Goal: Find specific page/section

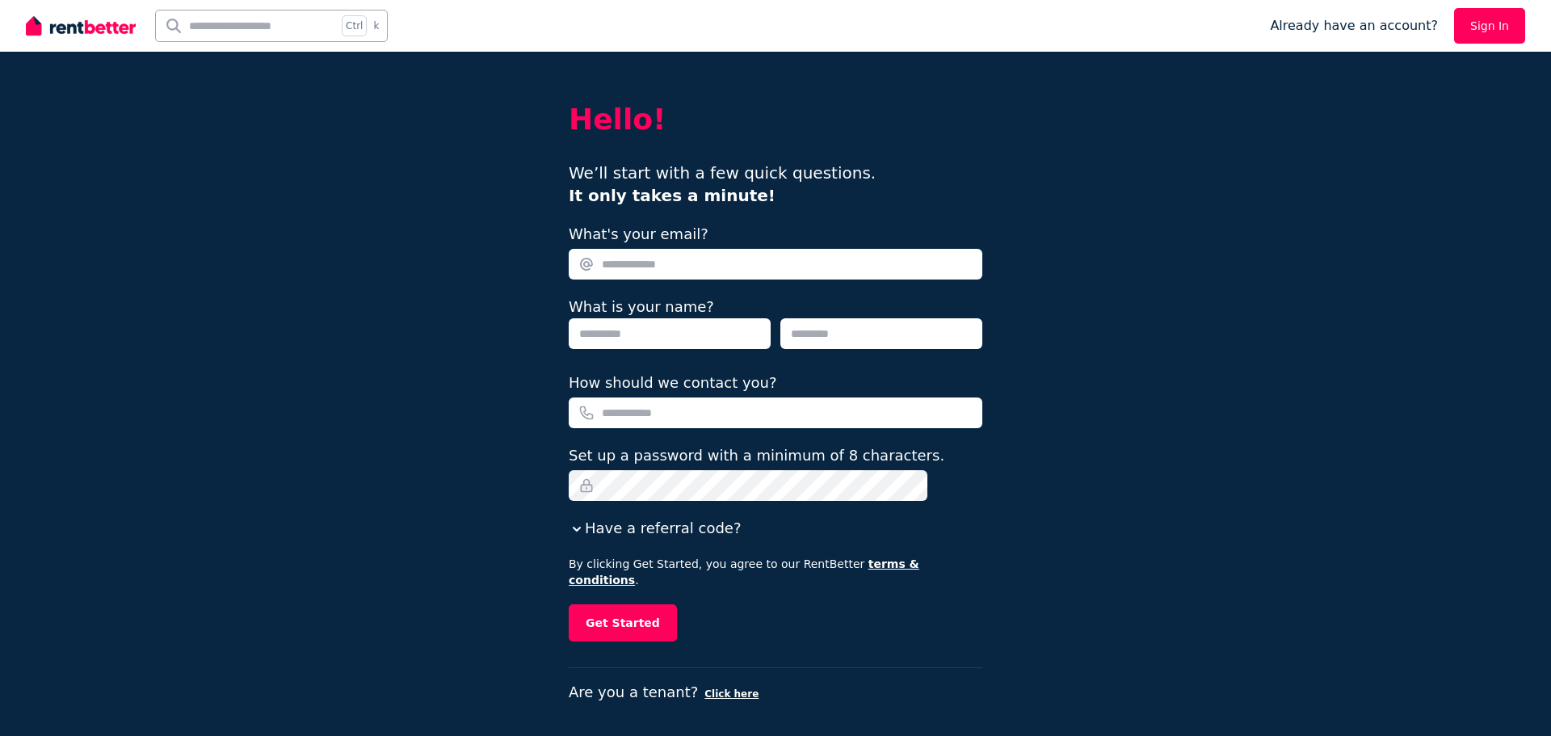
click at [1500, 25] on link "Sign In" at bounding box center [1489, 26] width 71 height 36
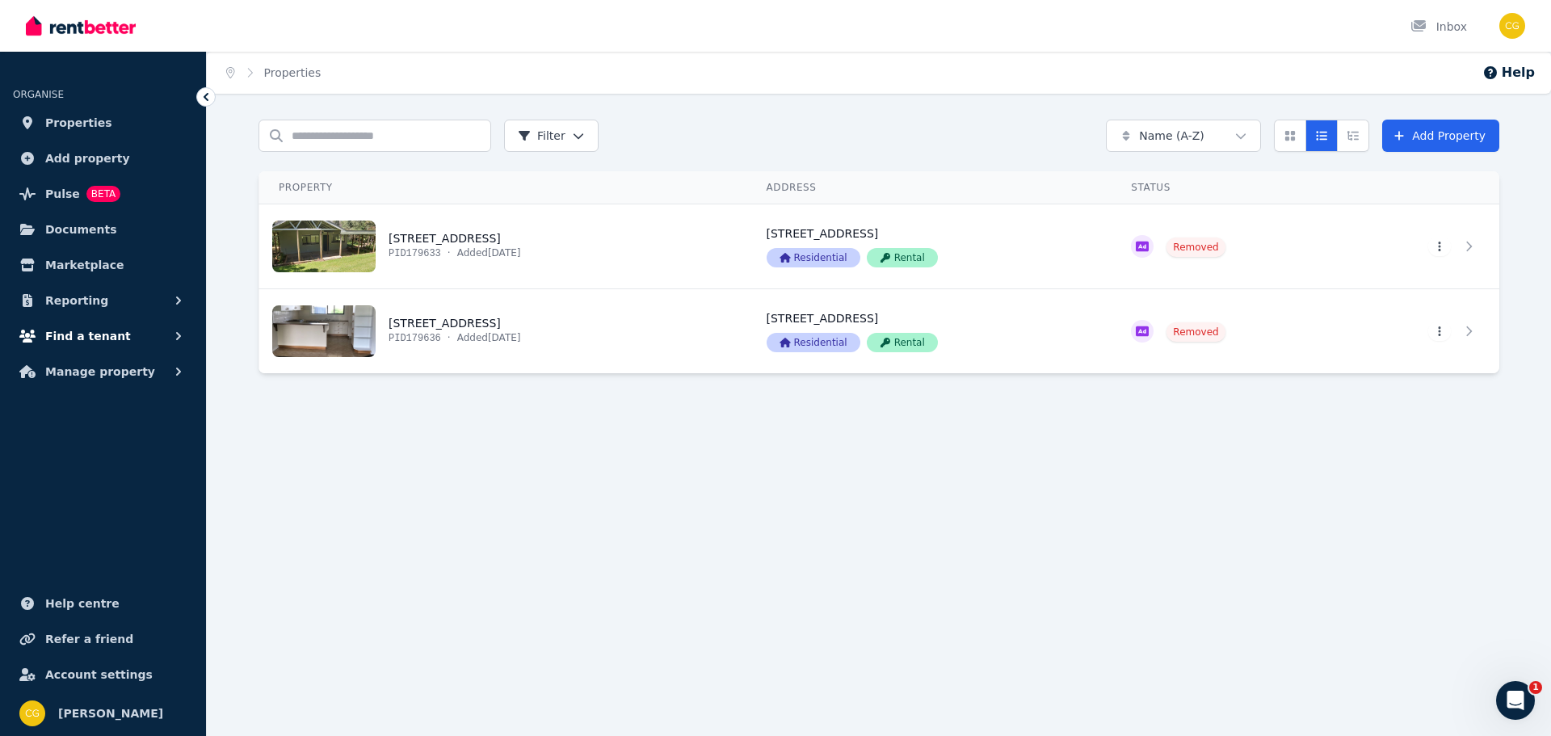
click at [111, 332] on span "Find a tenant" at bounding box center [88, 335] width 86 height 19
click at [99, 401] on span "Enquiries" at bounding box center [125, 403] width 109 height 19
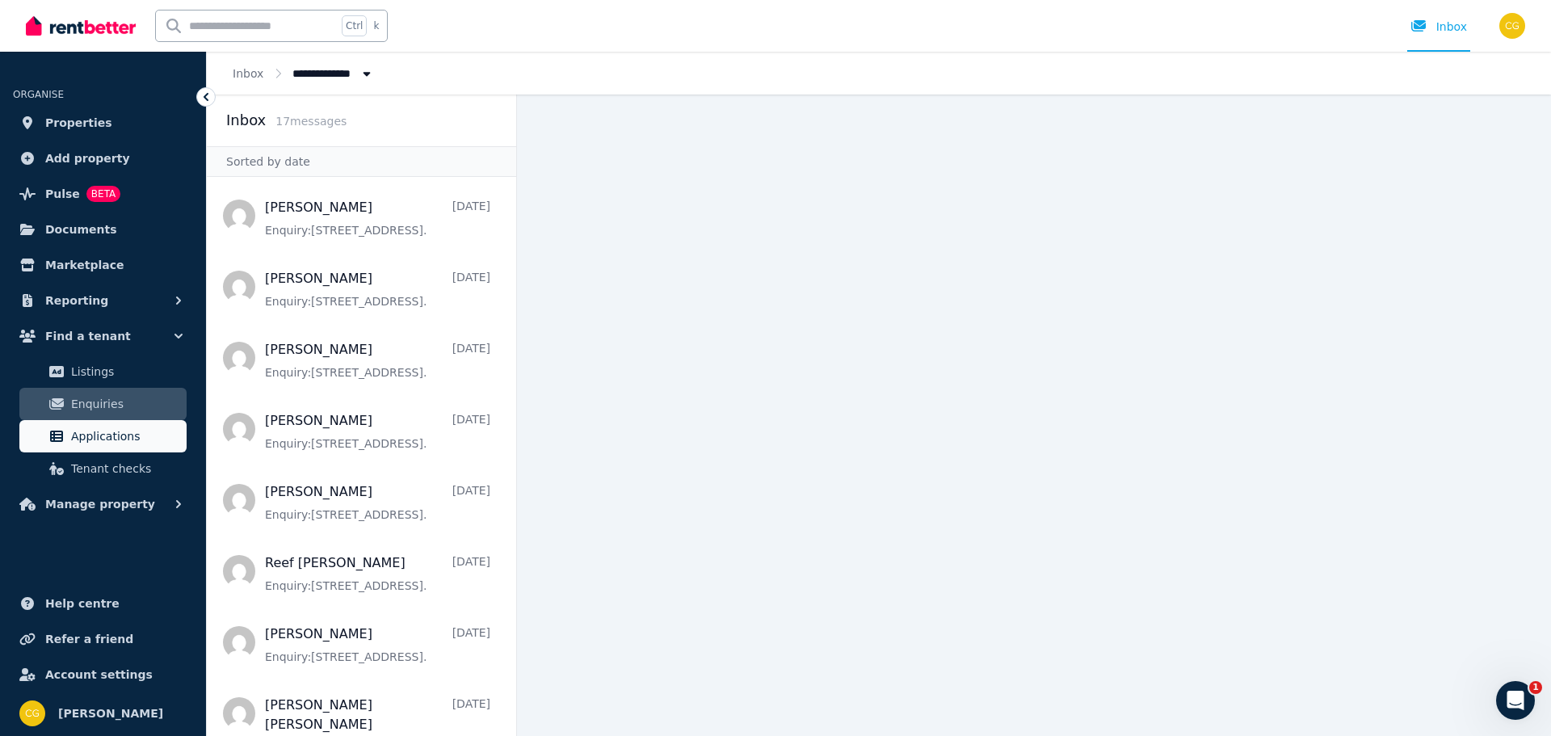
click at [90, 435] on span "Applications" at bounding box center [125, 436] width 109 height 19
